Goal: Task Accomplishment & Management: Use online tool/utility

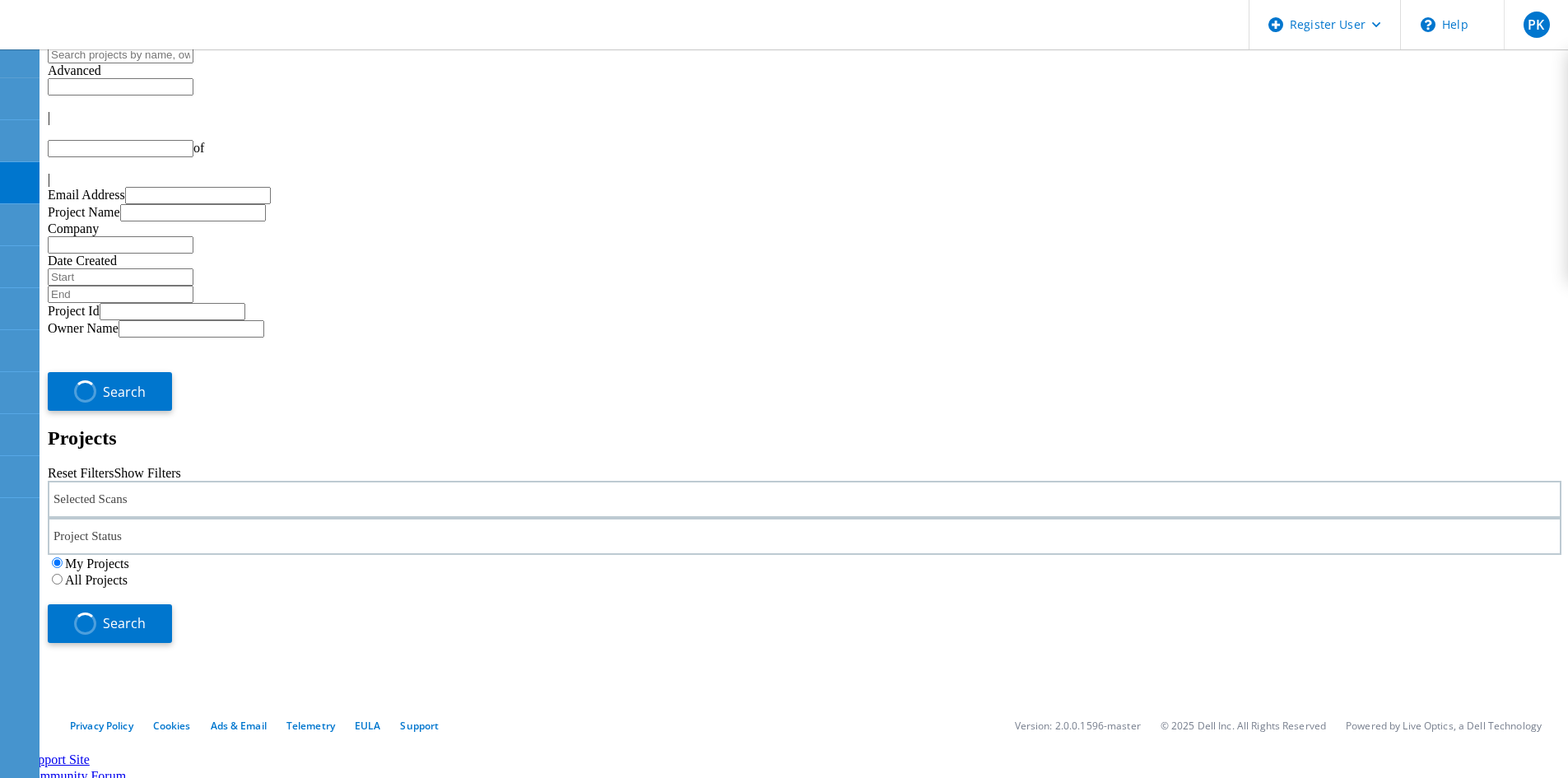
type input "1"
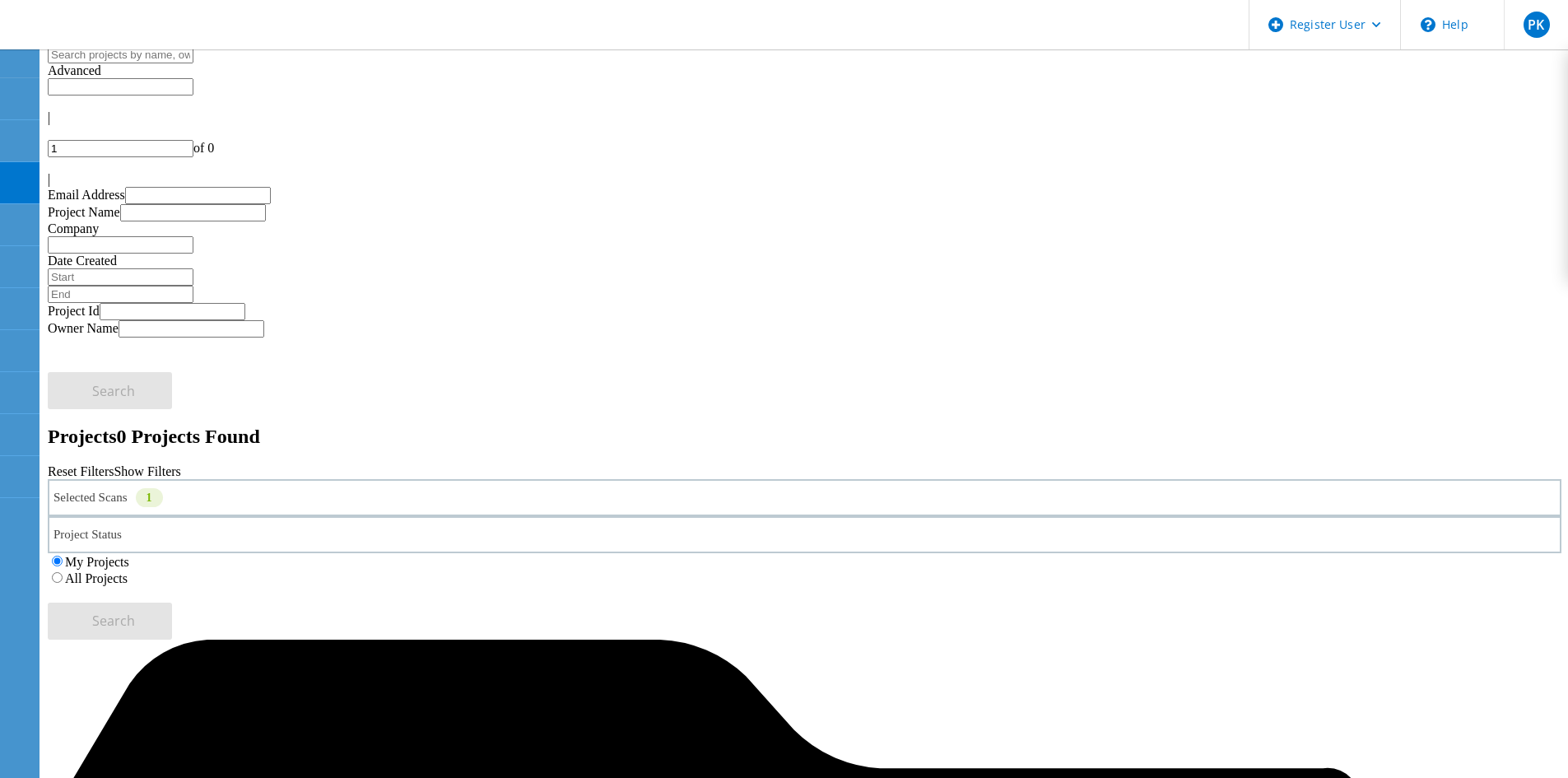
click at [127, 572] on label "All Projects" at bounding box center [96, 579] width 63 height 14
click at [63, 572] on input "All Projects" at bounding box center [57, 577] width 10 height 10
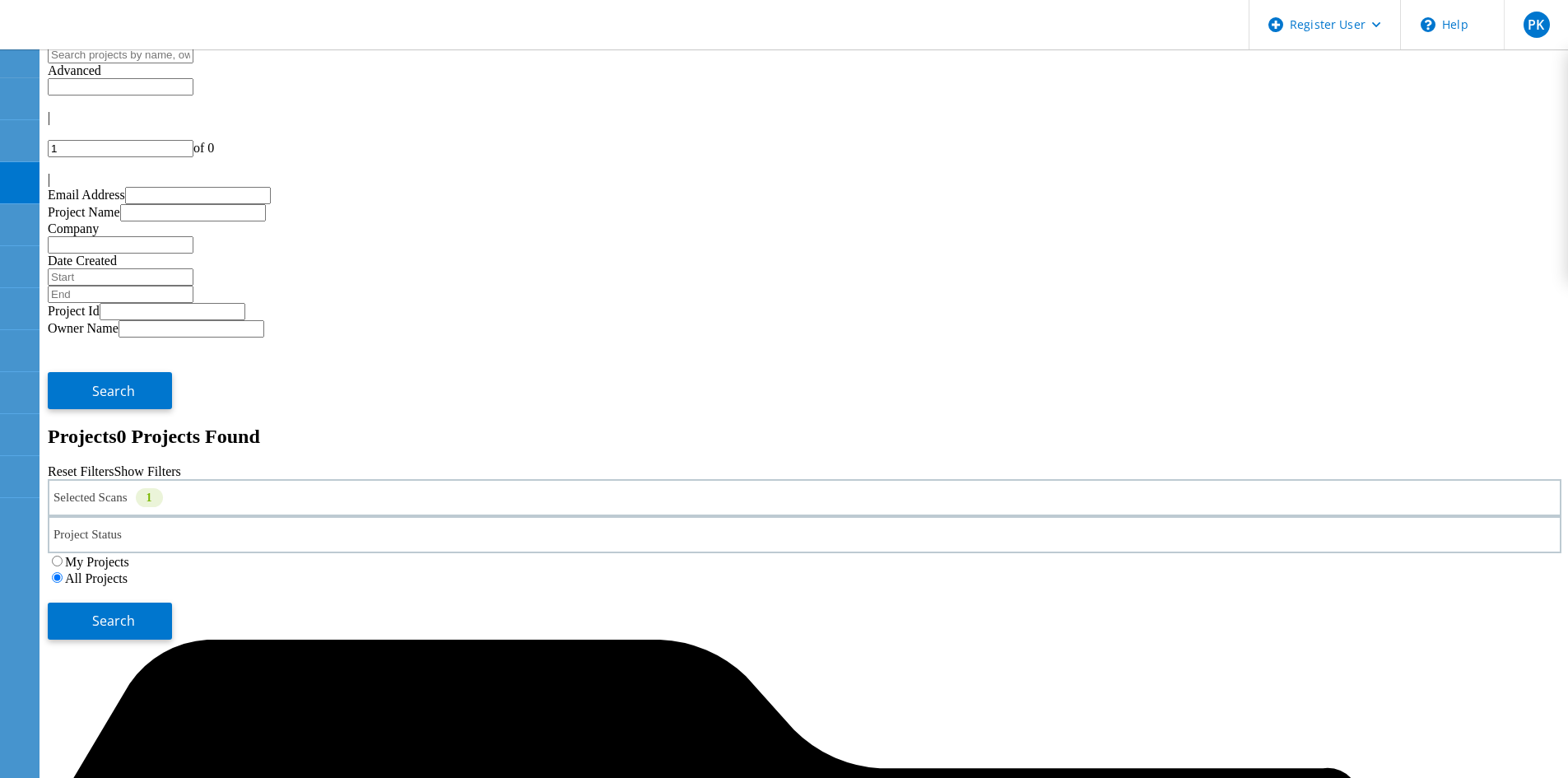
click at [236, 479] on div "Selected Scans 1" at bounding box center [805, 497] width 1514 height 37
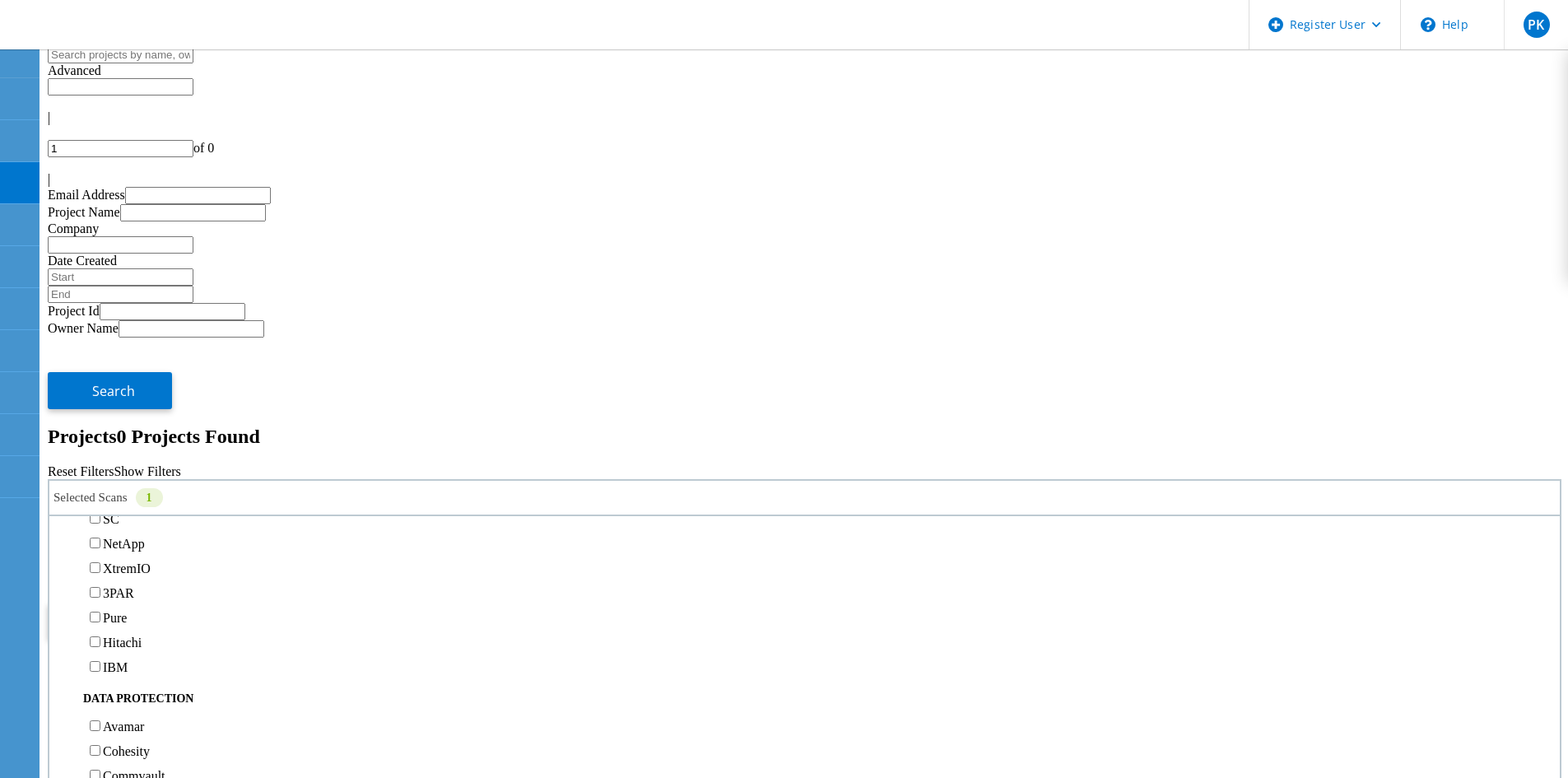
scroll to position [493, 0]
click at [135, 486] on label "Isilon/PowerScale" at bounding box center [150, 493] width 95 height 14
click at [101, 487] on input "Isilon/PowerScale" at bounding box center [95, 492] width 10 height 10
click at [135, 397] on label "Avamar" at bounding box center [124, 404] width 41 height 14
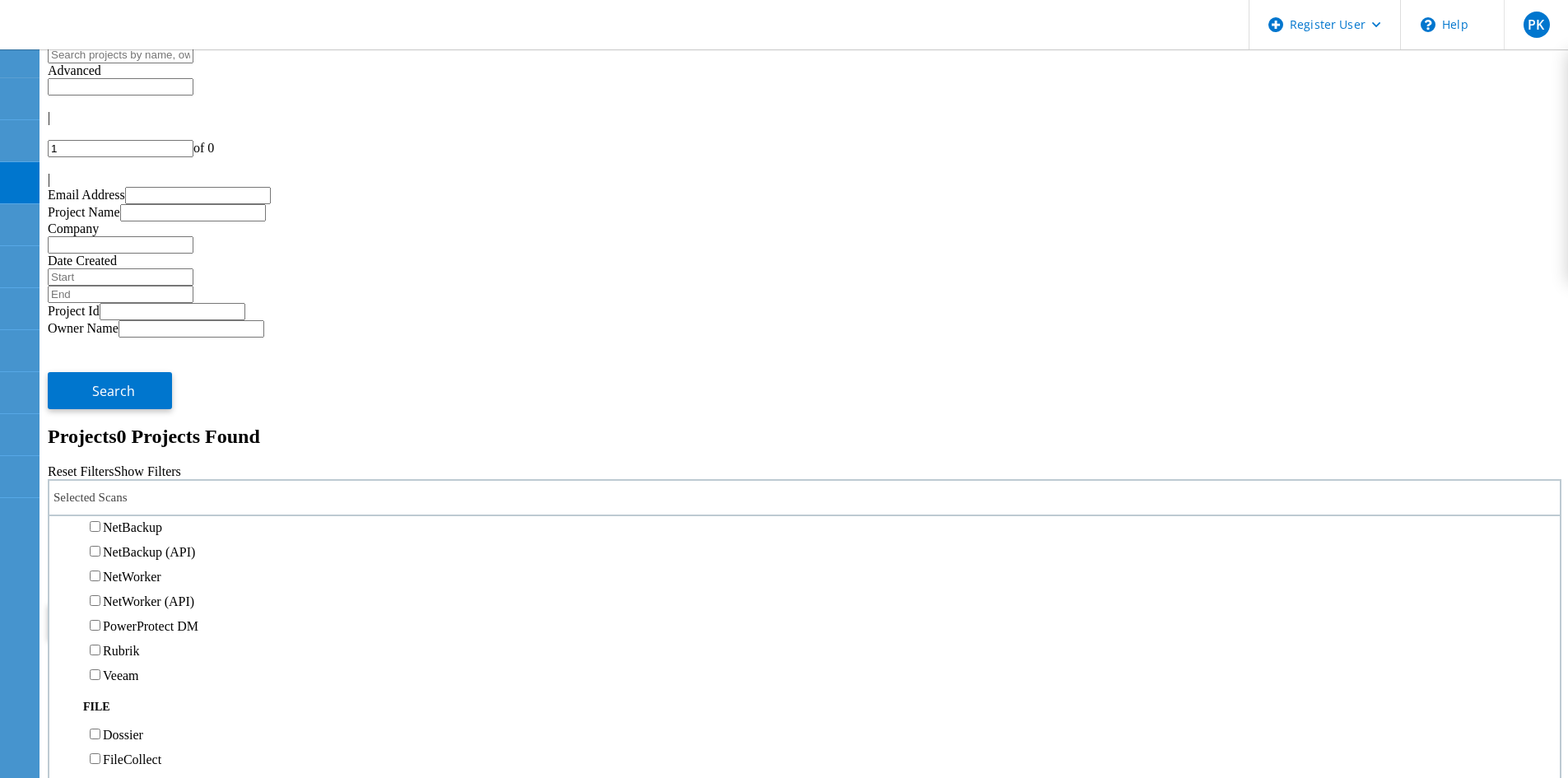
click at [101, 397] on input "Avamar" at bounding box center [95, 402] width 10 height 10
click at [135, 611] on span "Search" at bounding box center [113, 620] width 43 height 18
